Goal: Transaction & Acquisition: Purchase product/service

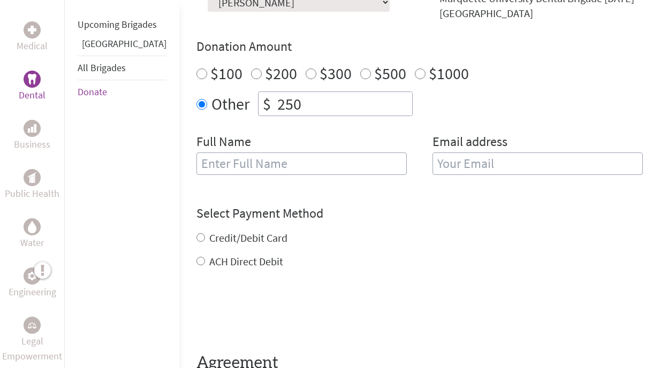
scroll to position [526, 0]
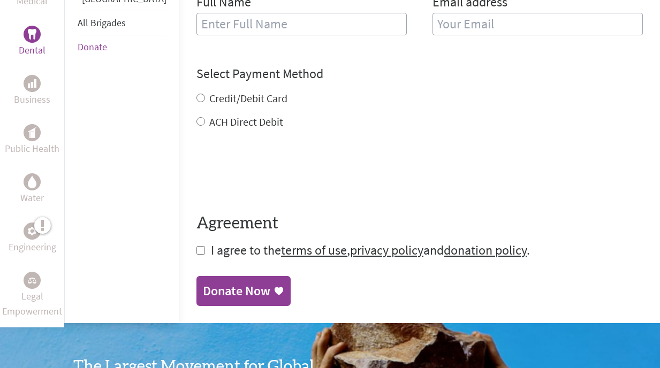
click at [211, 242] on span "I agree to the terms of use , privacy policy and donation policy ." at bounding box center [370, 250] width 319 height 17
click at [196, 246] on input "checkbox" at bounding box center [200, 250] width 9 height 9
checkbox input "true"
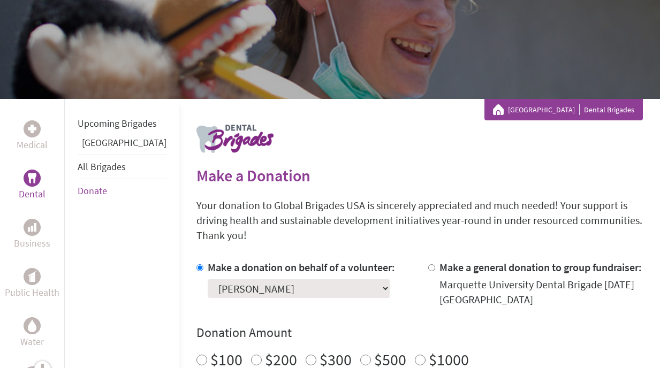
scroll to position [0, 0]
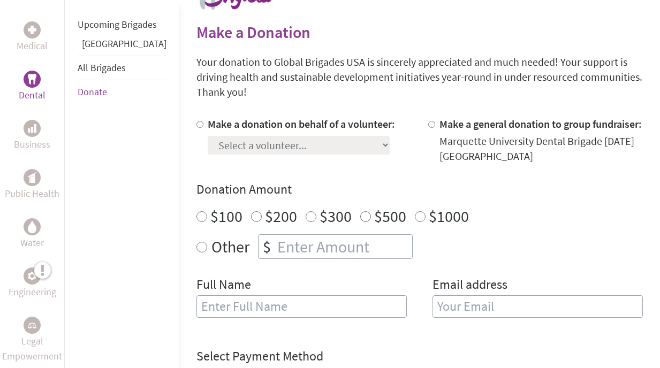
scroll to position [243, 0]
click at [289, 133] on div "Select a volunteer... [PERSON_NAME] [PERSON_NAME] [PERSON_NAME] Aras Buozius [P…" at bounding box center [301, 143] width 187 height 23
click at [241, 118] on label "Make a donation on behalf of a volunteer:" at bounding box center [301, 124] width 187 height 13
click at [203, 121] on input "Make a donation on behalf of a volunteer:" at bounding box center [199, 124] width 7 height 7
radio input "true"
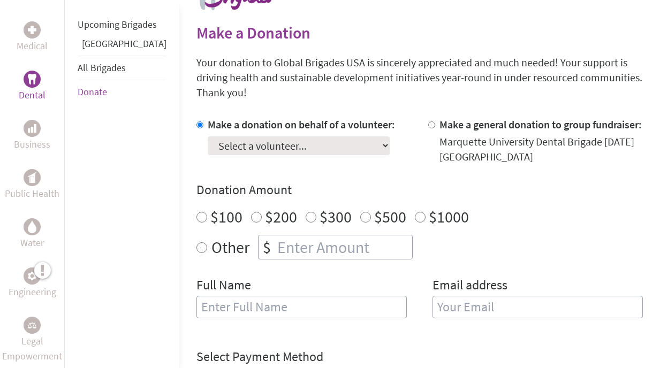
click at [263, 137] on select "Select a volunteer... [PERSON_NAME] [PERSON_NAME] [PERSON_NAME] Aras Buozius [P…" at bounding box center [299, 145] width 182 height 19
select select "D8C00907-9A6D-11F0-9E6E-42010A400005"
radio input "true"
click at [275, 240] on input "number" at bounding box center [343, 247] width 137 height 24
type input "-2"
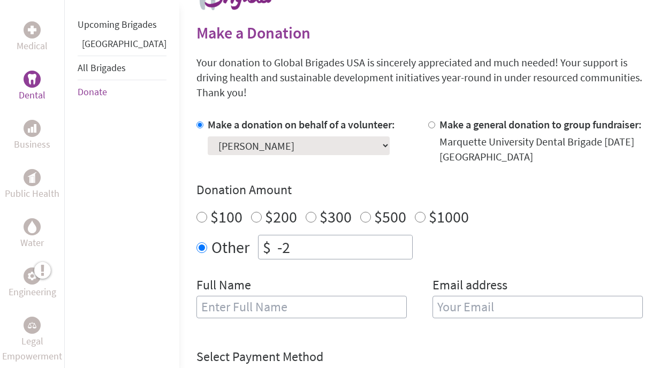
scroll to position [269, 0]
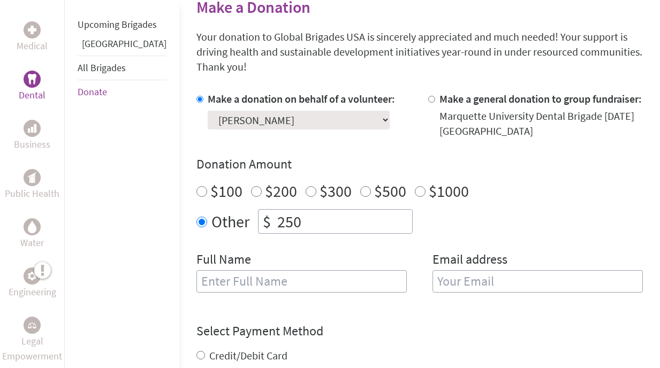
type input "250"
click at [289, 275] on input "text" at bounding box center [301, 281] width 210 height 22
type input "[PERSON_NAME]"
type input "[EMAIL_ADDRESS][DOMAIN_NAME]"
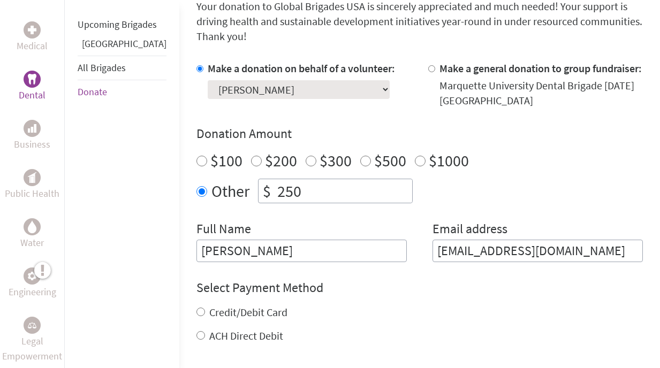
scroll to position [301, 0]
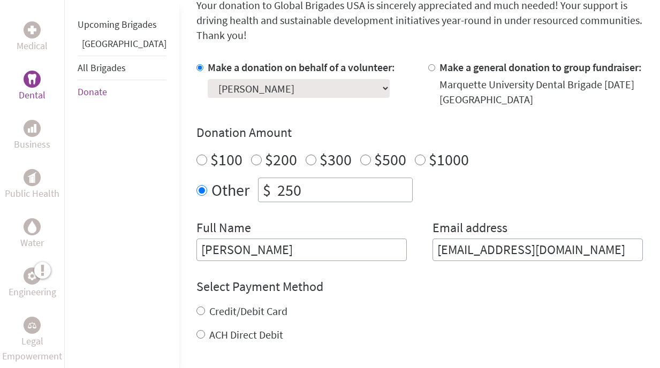
click at [244, 304] on label "Credit/Debit Card" at bounding box center [248, 310] width 78 height 13
click at [205, 306] on input "Credit/Debit Card" at bounding box center [200, 310] width 9 height 9
radio input "true"
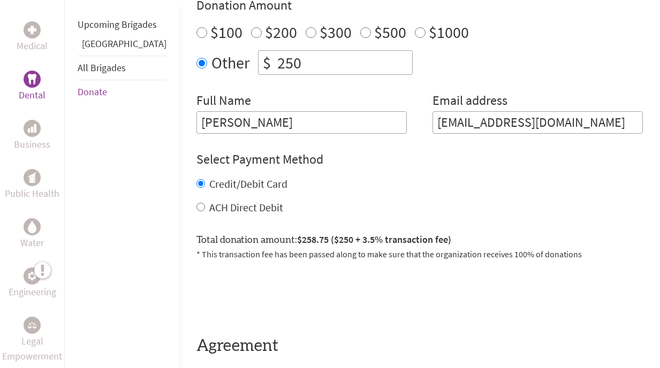
scroll to position [425, 0]
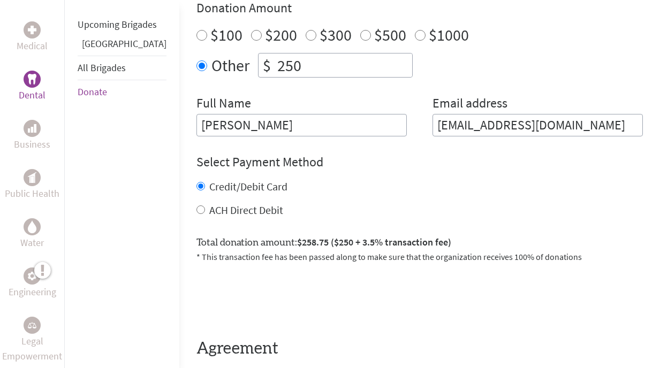
click at [211, 203] on label "ACH Direct Debit" at bounding box center [246, 209] width 74 height 13
click at [205, 205] on input "ACH Direct Debit" at bounding box center [200, 209] width 9 height 9
radio input "true"
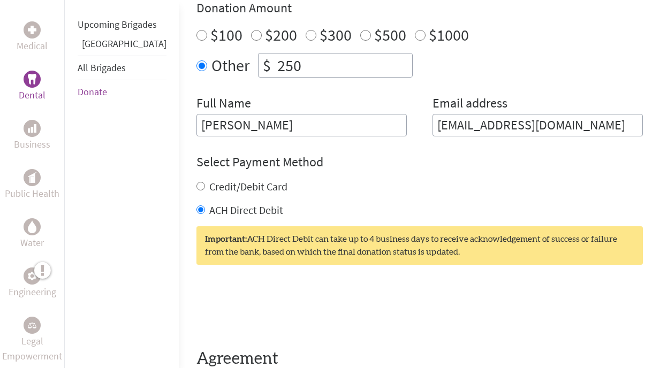
click at [224, 180] on label "Credit/Debit Card" at bounding box center [248, 186] width 78 height 13
click at [205, 182] on input "Credit/Debit Card" at bounding box center [200, 186] width 9 height 9
radio input "true"
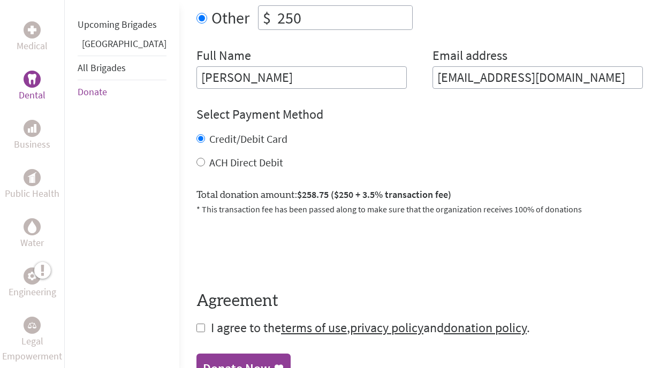
scroll to position [474, 0]
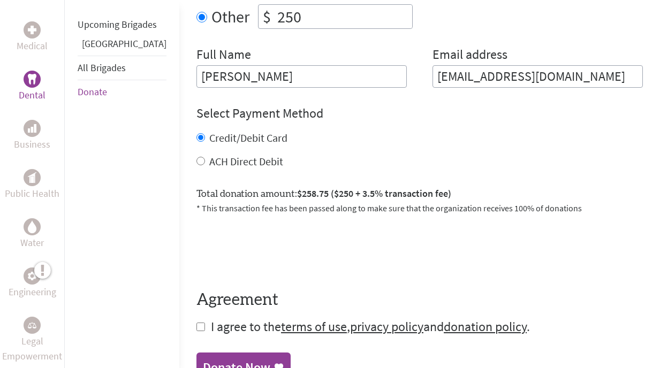
click at [211, 318] on span "I agree to the terms of use , privacy policy and donation policy ." at bounding box center [370, 326] width 319 height 17
click at [196, 323] on input "checkbox" at bounding box center [200, 327] width 9 height 9
checkbox input "true"
